Goal: Task Accomplishment & Management: Use online tool/utility

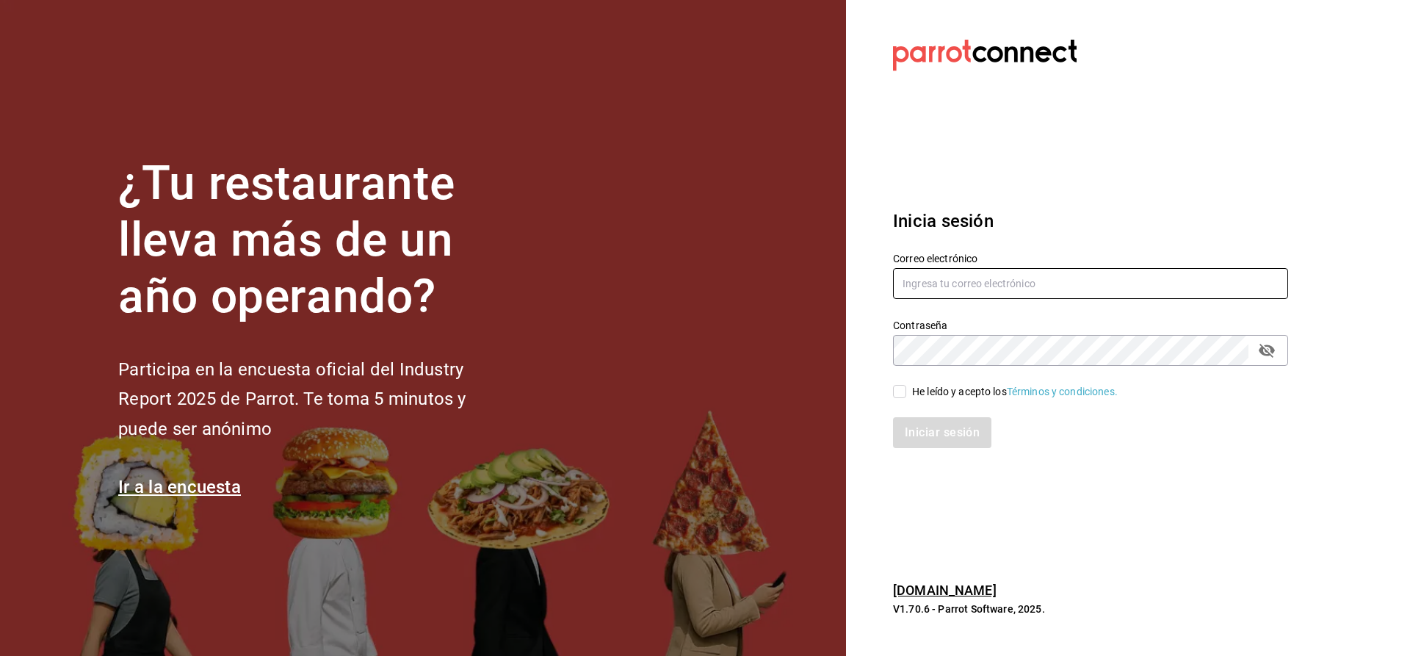
click at [916, 279] on input "text" at bounding box center [1090, 283] width 395 height 31
type input "CUERNO.CALZADA@GRUPOCOSTENO.COM"
click at [896, 390] on input "He leído y acepto los Términos y condiciones." at bounding box center [899, 391] width 13 height 13
checkbox input "true"
click at [906, 418] on button "Iniciar sesión" at bounding box center [943, 432] width 100 height 31
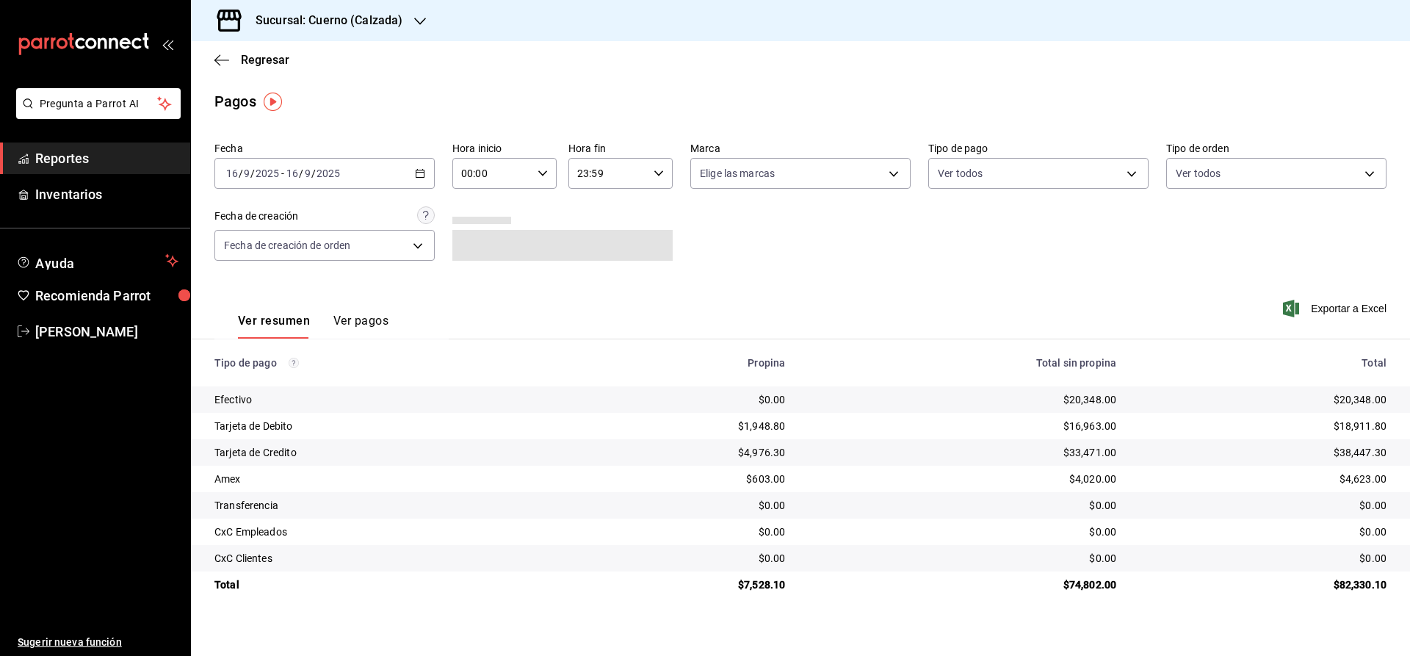
click at [142, 161] on span "Reportes" at bounding box center [106, 158] width 143 height 20
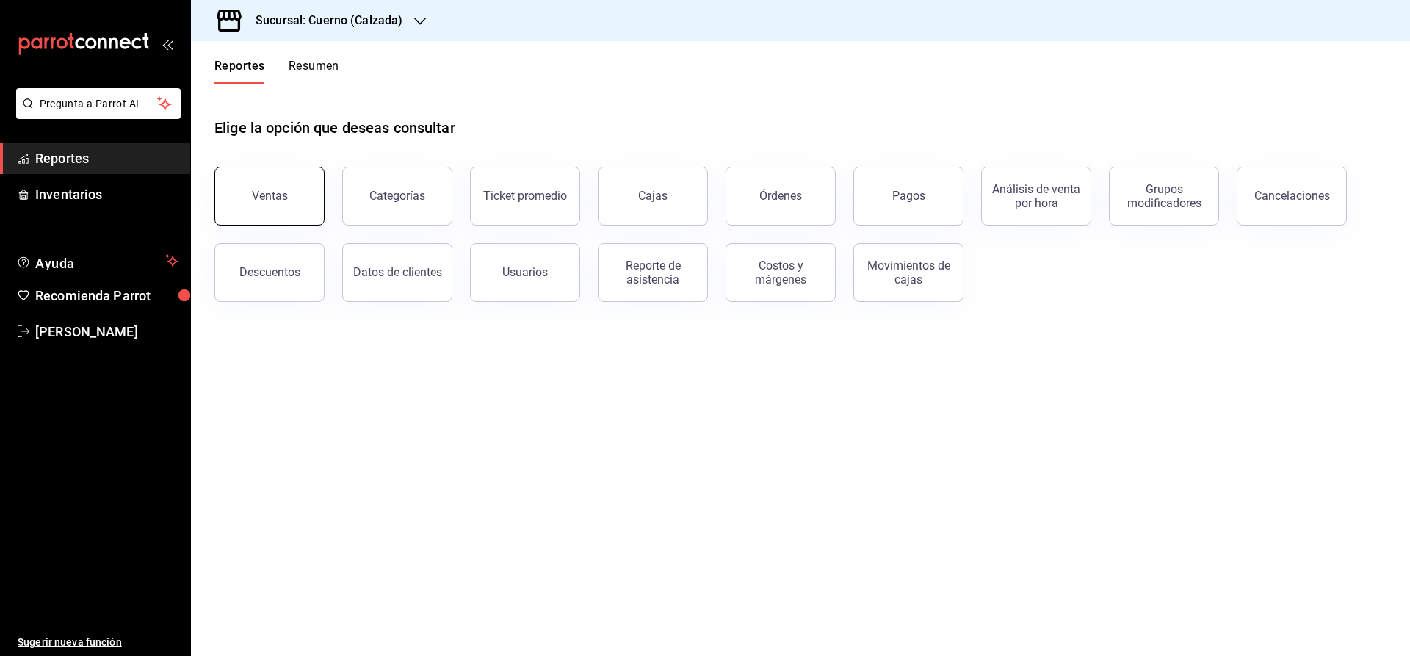
click at [272, 187] on button "Ventas" at bounding box center [269, 196] width 110 height 59
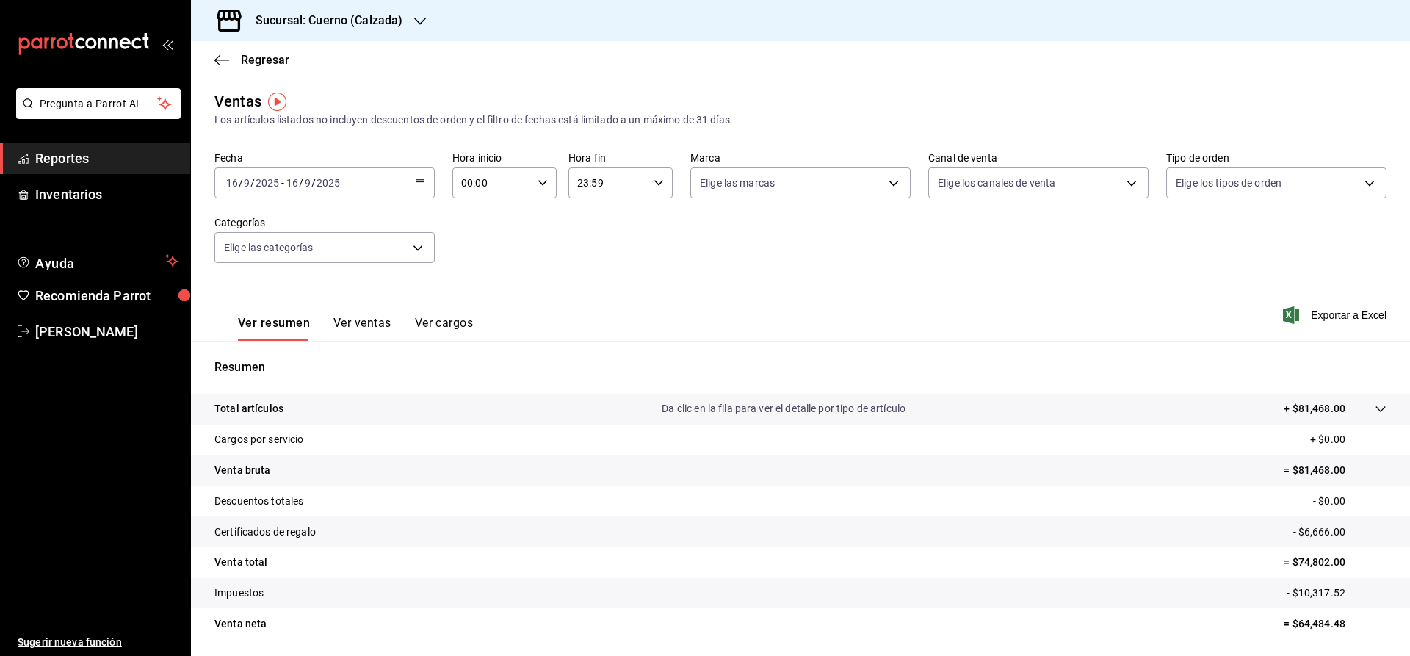
click at [415, 184] on icon "button" at bounding box center [420, 183] width 10 height 10
click at [319, 351] on li "Rango de fechas" at bounding box center [283, 359] width 137 height 33
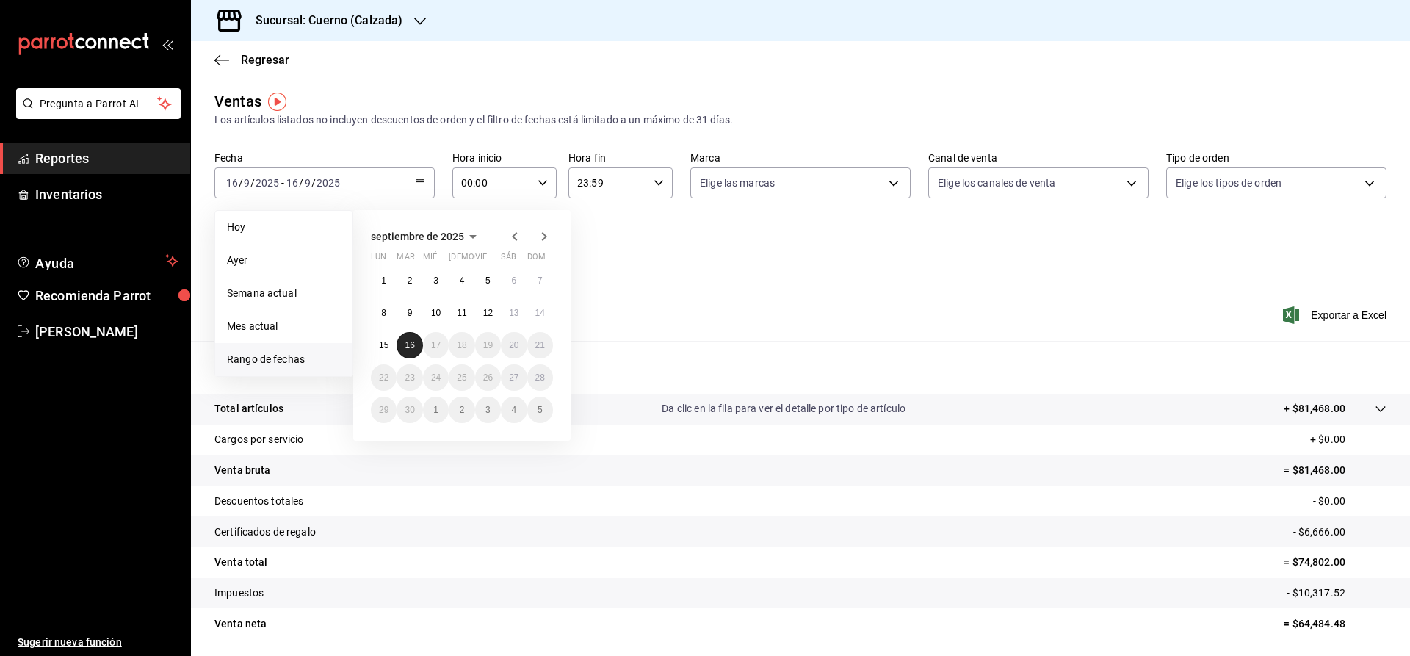
click at [409, 344] on abbr "16" at bounding box center [410, 345] width 10 height 10
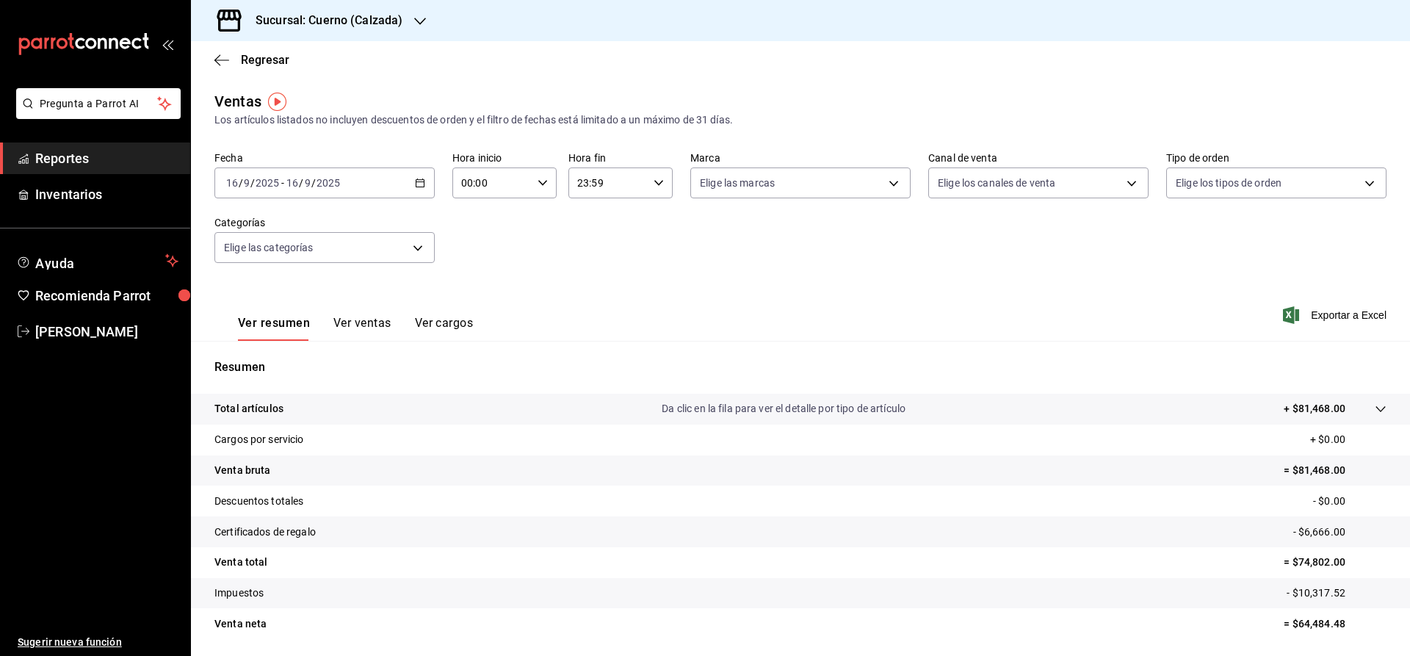
click at [993, 211] on div "Fecha [DATE] [DATE] - [DATE] [DATE] Hora inicio 00:00 Hora inicio Hora fin 23:5…" at bounding box center [800, 215] width 1172 height 129
